Goal: Transaction & Acquisition: Purchase product/service

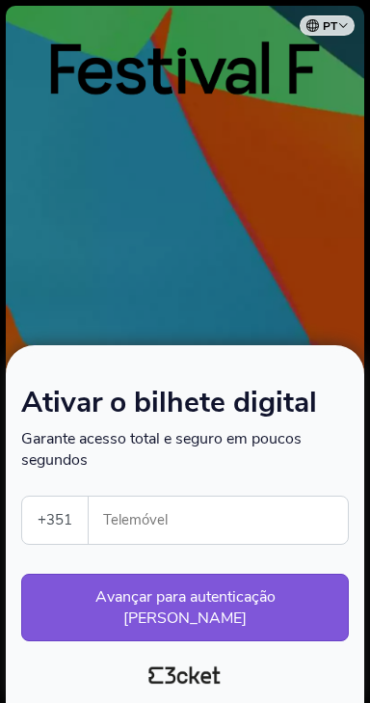
click at [266, 263] on div at bounding box center [185, 351] width 370 height 703
click at [263, 246] on div at bounding box center [185, 351] width 370 height 703
click at [248, 245] on div at bounding box center [185, 351] width 370 height 703
click at [324, 235] on div at bounding box center [185, 351] width 370 height 703
